Goal: Information Seeking & Learning: Check status

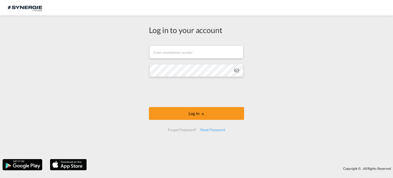
click at [240, 52] on span at bounding box center [241, 52] width 4 height 4
type input "[EMAIL_ADDRESS][DOMAIN_NAME]"
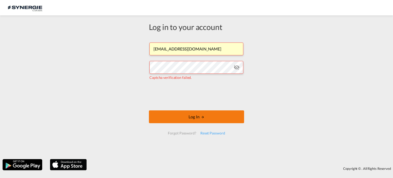
click at [184, 119] on button "Log In" at bounding box center [196, 116] width 95 height 13
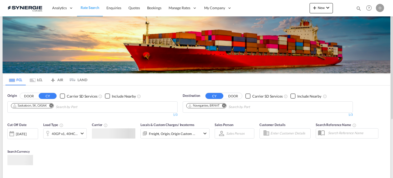
click at [358, 9] on md-icon "icon-magnify" at bounding box center [359, 9] width 6 height 6
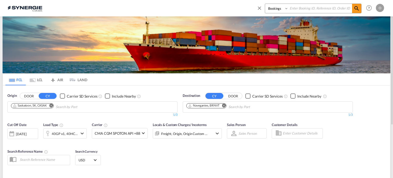
drag, startPoint x: 280, startPoint y: 8, endPoint x: 280, endPoint y: 12, distance: 4.1
click at [280, 8] on select "Bookings Quotes Enquiries" at bounding box center [277, 8] width 24 height 9
select select "Quotes"
click at [265, 4] on select "Bookings Quotes Enquiries" at bounding box center [277, 8] width 24 height 9
click at [305, 9] on input at bounding box center [320, 8] width 64 height 9
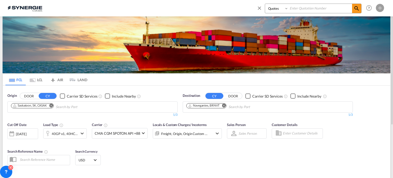
paste input "SYC000013538"
type input "SYC000013538"
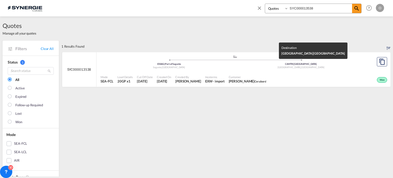
click at [287, 67] on div "Montreal , Canada" at bounding box center [301, 67] width 132 height 3
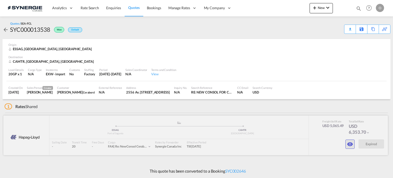
click at [350, 143] on md-icon "icon-eye" at bounding box center [350, 144] width 6 height 6
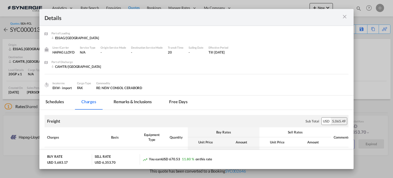
click at [138, 102] on md-tab-item "Remarks & Inclusions" at bounding box center [133, 102] width 50 height 14
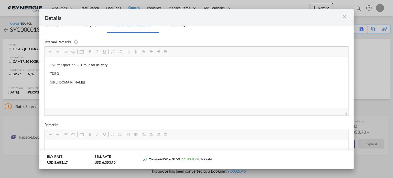
scroll to position [51, 0]
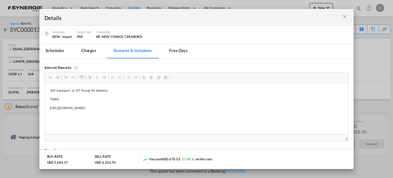
click at [87, 49] on md-tab-item "Charges" at bounding box center [88, 51] width 27 height 14
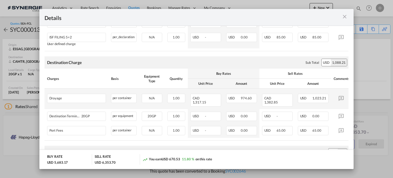
scroll to position [333, 0]
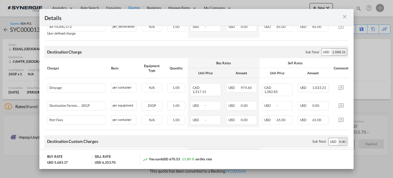
drag, startPoint x: 345, startPoint y: 17, endPoint x: 343, endPoint y: 18, distance: 2.6
click at [345, 17] on md-icon "icon-close m-3 fg-AAA8AD cursor" at bounding box center [345, 17] width 6 height 6
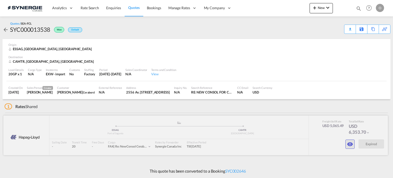
click at [347, 145] on md-icon "icon-eye" at bounding box center [350, 144] width 6 height 6
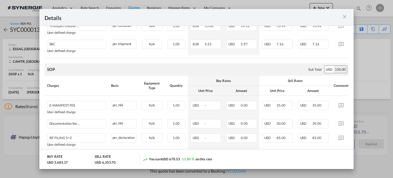
scroll to position [154, 0]
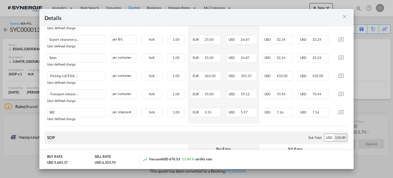
click at [342, 18] on md-icon "icon-close m-3 fg-AAA8AD cursor" at bounding box center [345, 17] width 6 height 6
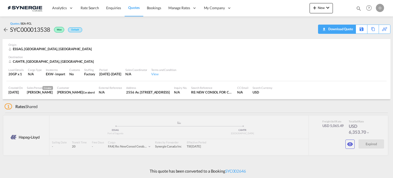
click at [350, 30] on div "Download Quote" at bounding box center [340, 29] width 26 height 8
click at [352, 145] on md-icon "icon-eye" at bounding box center [350, 144] width 6 height 6
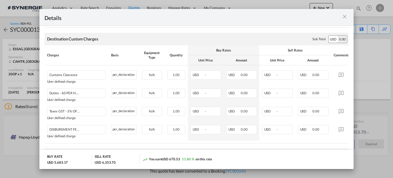
scroll to position [503, 0]
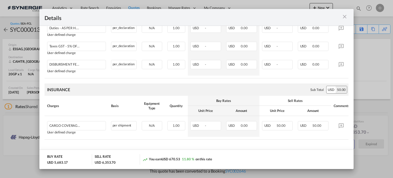
click at [345, 15] on md-icon "icon-close m-3 fg-AAA8AD cursor" at bounding box center [345, 17] width 6 height 6
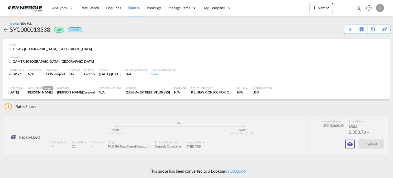
click at [360, 9] on md-icon "icon-magnify" at bounding box center [359, 9] width 6 height 6
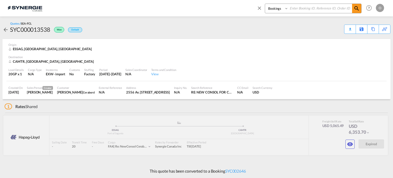
click at [280, 9] on select "Bookings Quotes Enquiries" at bounding box center [277, 8] width 24 height 9
select select "Quotes"
click at [265, 4] on select "Bookings Quotes Enquiries" at bounding box center [277, 8] width 24 height 9
click at [324, 6] on input at bounding box center [320, 8] width 64 height 9
paste input "SYC000013633"
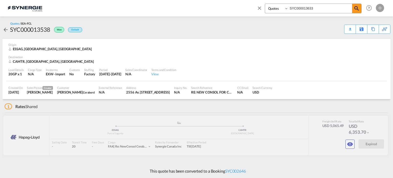
type input "SYC000013633"
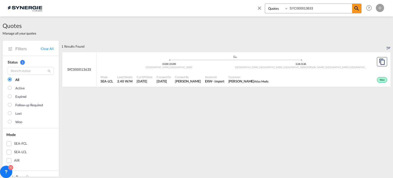
click at [208, 78] on span "Incoterms" at bounding box center [214, 77] width 19 height 4
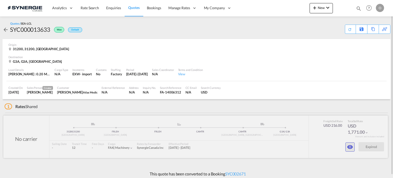
click at [349, 146] on md-icon "icon-eye" at bounding box center [350, 147] width 6 height 6
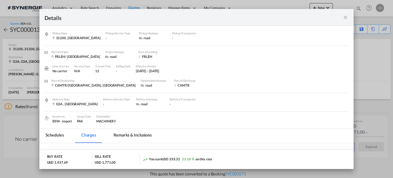
scroll to position [77, 0]
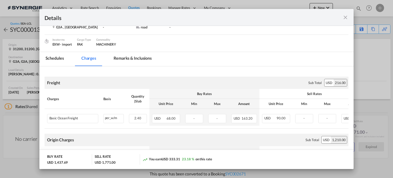
click at [145, 59] on md-tab-item "Remarks & Inclusions" at bounding box center [133, 59] width 50 height 14
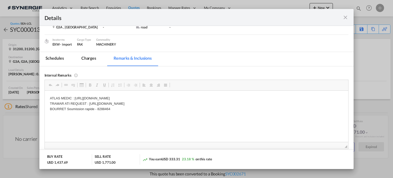
scroll to position [0, 0]
click at [342, 18] on div "Pickup Door ..." at bounding box center [333, 17] width 30 height 6
click at [345, 18] on md-icon "icon-close fg-AAA8AD m-0 cursor" at bounding box center [346, 17] width 6 height 6
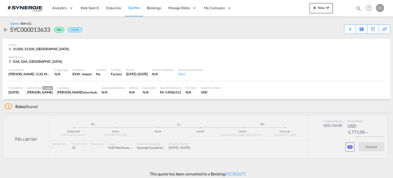
scroll to position [56, 0]
click at [353, 148] on md-icon "icon-eye" at bounding box center [350, 147] width 6 height 6
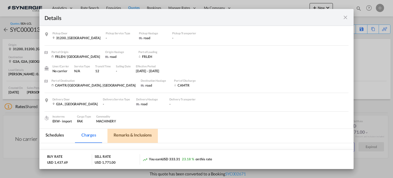
click at [139, 133] on md-tab-item "Remarks & Inclusions" at bounding box center [133, 136] width 50 height 14
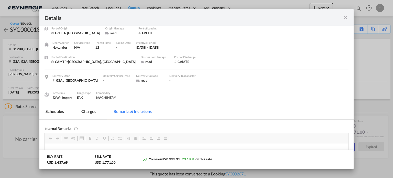
scroll to position [51, 0]
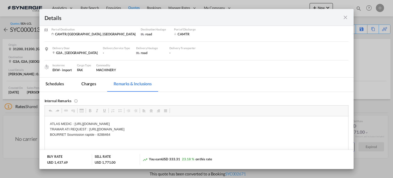
drag, startPoint x: 75, startPoint y: 122, endPoint x: 85, endPoint y: 121, distance: 9.5
drag, startPoint x: 93, startPoint y: 129, endPoint x: 232, endPoint y: 129, distance: 138.2
click at [232, 129] on p "ATLAS MEDIC : https://app.frontapp.com/open/cnv_q1333gv?key=GIKcu4xYI16R_ypOtdx…" at bounding box center [197, 129] width 294 height 16
copy p "https://app.frontapp.com/open/cnv_q135npr?key=JSReIGjbLBbleGUnIMXUxxvdoSGXBjb8"
click at [83, 83] on md-tab-item "Charges" at bounding box center [88, 85] width 27 height 14
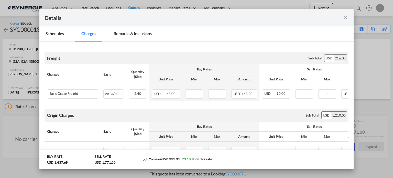
scroll to position [102, 0]
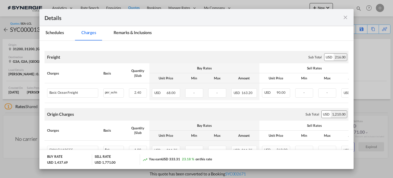
click at [131, 35] on md-tab-item "Remarks & Inclusions" at bounding box center [133, 33] width 50 height 14
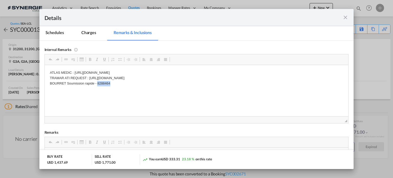
click at [104, 83] on p "ATLAS MEDIC : https://app.frontapp.com/open/cnv_q1333gv?key=GIKcu4xYI16R_ypOtdx…" at bounding box center [197, 78] width 294 height 16
click at [101, 80] on p "ATLAS MEDIC : https://app.frontapp.com/open/cnv_q1333gv?key=GIKcu4xYI16R_ypOtdx…" at bounding box center [197, 78] width 294 height 16
click at [99, 81] on p "ATLAS MEDIC : https://app.frontapp.com/open/cnv_q1333gv?key=GIKcu4xYI16R_ypOtdx…" at bounding box center [197, 78] width 294 height 16
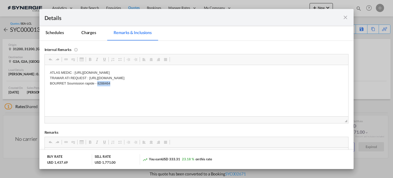
copy p "8288464"
click at [107, 81] on p "ATLAS MEDIC : https://app.frontapp.com/open/cnv_q1333gv?key=GIKcu4xYI16R_ypOtdx…" at bounding box center [197, 78] width 294 height 16
click at [98, 84] on p "ATLAS MEDIC : https://app.frontapp.com/open/cnv_q1333gv?key=GIKcu4xYI16R_ypOtdx…" at bounding box center [197, 78] width 294 height 16
click at [103, 83] on p "ATLAS MEDIC : https://app.frontapp.com/open/cnv_q1333gv?key=GIKcu4xYI16R_ypOtdx…" at bounding box center [197, 78] width 294 height 16
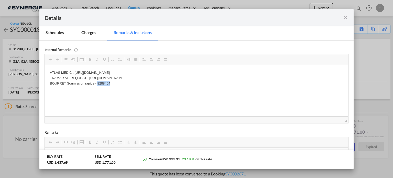
copy p "8288464"
click at [101, 82] on p "ATLAS MEDIC : https://app.frontapp.com/open/cnv_q1333gv?key=GIKcu4xYI16R_ypOtdx…" at bounding box center [197, 78] width 294 height 16
copy p "8288464"
click at [96, 31] on md-tab-item "Charges" at bounding box center [88, 33] width 27 height 14
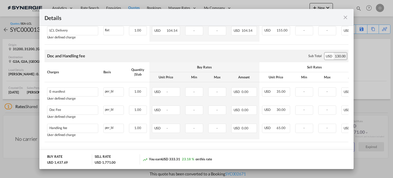
scroll to position [323, 0]
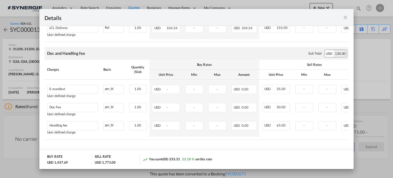
click at [346, 17] on md-icon "icon-close fg-AAA8AD m-0 cursor" at bounding box center [346, 17] width 6 height 6
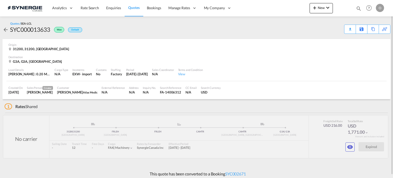
click at [357, 8] on md-icon "icon-magnify" at bounding box center [359, 9] width 6 height 6
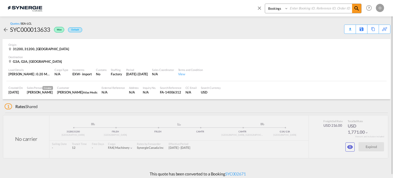
click at [281, 8] on select "Bookings Quotes Enquiries" at bounding box center [277, 8] width 24 height 9
select select "Quotes"
click at [265, 4] on select "Bookings Quotes Enquiries" at bounding box center [277, 8] width 24 height 9
click at [301, 9] on input at bounding box center [320, 8] width 64 height 9
paste input "SYC000014024"
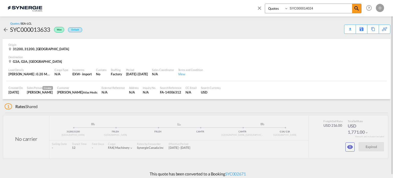
type input "SYC000014024"
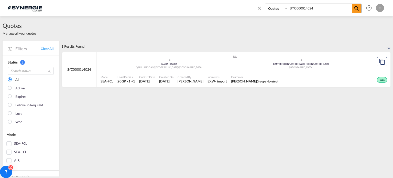
click at [205, 75] on div "Created By Karen Mercier" at bounding box center [191, 79] width 30 height 13
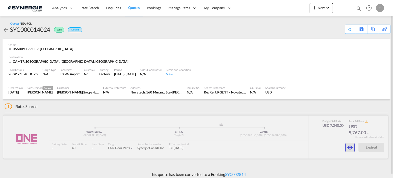
click at [349, 146] on md-icon "icon-eye" at bounding box center [350, 147] width 6 height 6
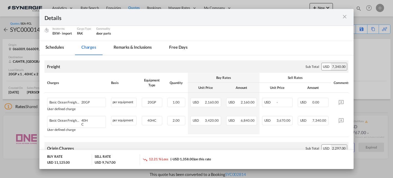
scroll to position [77, 0]
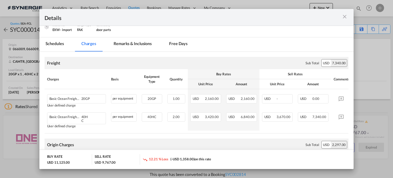
click at [347, 18] on md-icon "icon-close m-3 fg-AAA8AD cursor" at bounding box center [345, 17] width 6 height 6
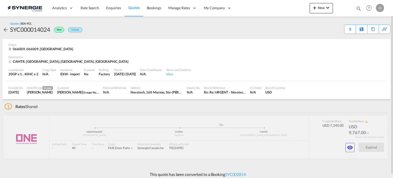
click at [357, 7] on md-icon "icon-magnify" at bounding box center [359, 9] width 6 height 6
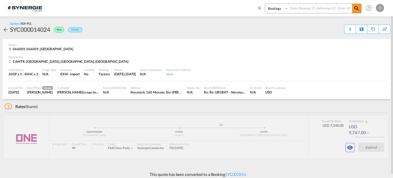
click at [273, 8] on select "Bookings Quotes Enquiries" at bounding box center [277, 8] width 24 height 9
select select "Quotes"
click at [265, 4] on select "Bookings Quotes Enquiries" at bounding box center [277, 8] width 24 height 9
drag, startPoint x: 313, startPoint y: 9, endPoint x: 337, endPoint y: 13, distance: 25.1
click at [315, 10] on input at bounding box center [320, 8] width 64 height 9
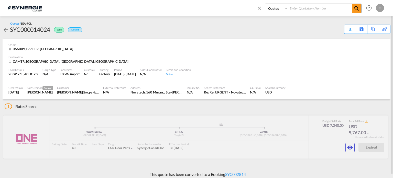
paste input "SYC000013742"
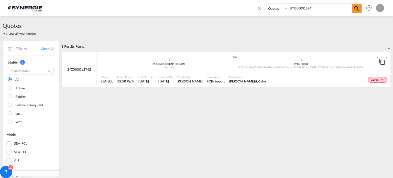
type input "SYC000013742"
click at [269, 77] on div "Expired" at bounding box center [328, 79] width 121 height 13
select select "Quotes"
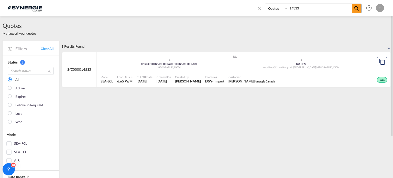
drag, startPoint x: 320, startPoint y: 9, endPoint x: 270, endPoint y: 7, distance: 51.0
click at [270, 7] on div "Bookings Quotes Enquiries 14533" at bounding box center [313, 9] width 97 height 10
paste input "SYC000013742"
type input "SYC000013742"
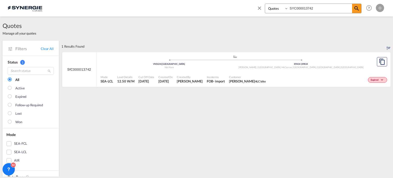
click at [207, 76] on span "Incoterms" at bounding box center [216, 77] width 18 height 4
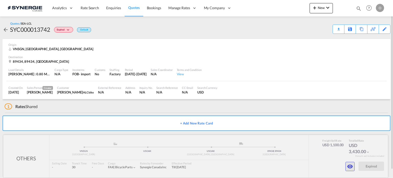
click at [355, 170] on button "button" at bounding box center [350, 166] width 9 height 9
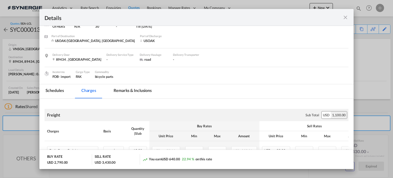
scroll to position [26, 0]
click at [128, 91] on md-tab-item "Remarks & Inclusions" at bounding box center [133, 91] width 50 height 14
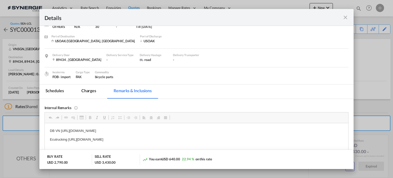
scroll to position [51, 0]
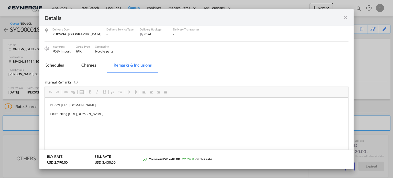
drag, startPoint x: 61, startPoint y: 104, endPoint x: 203, endPoint y: 104, distance: 141.8
drag, startPoint x: 203, startPoint y: 104, endPoint x: 60, endPoint y: 104, distance: 143.1
click at [61, 104] on p "DB VN [URL][DOMAIN_NAME]" at bounding box center [197, 104] width 294 height 5
copy p "[URL][DOMAIN_NAME]"
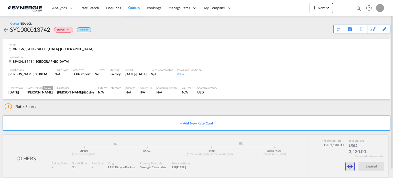
click at [353, 168] on button "button" at bounding box center [350, 166] width 9 height 9
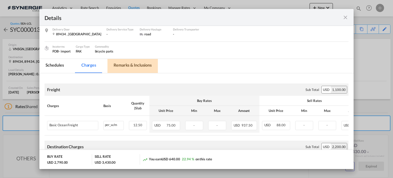
click at [141, 65] on md-tab-item "Remarks & Inclusions" at bounding box center [133, 66] width 50 height 14
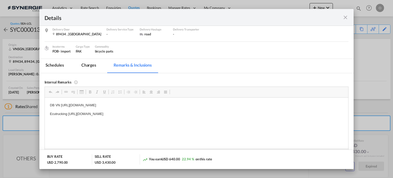
click at [91, 67] on md-tab-item "Charges" at bounding box center [88, 66] width 27 height 14
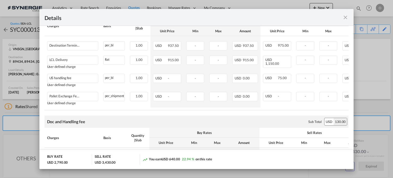
scroll to position [158, 0]
